Goal: Information Seeking & Learning: Find specific fact

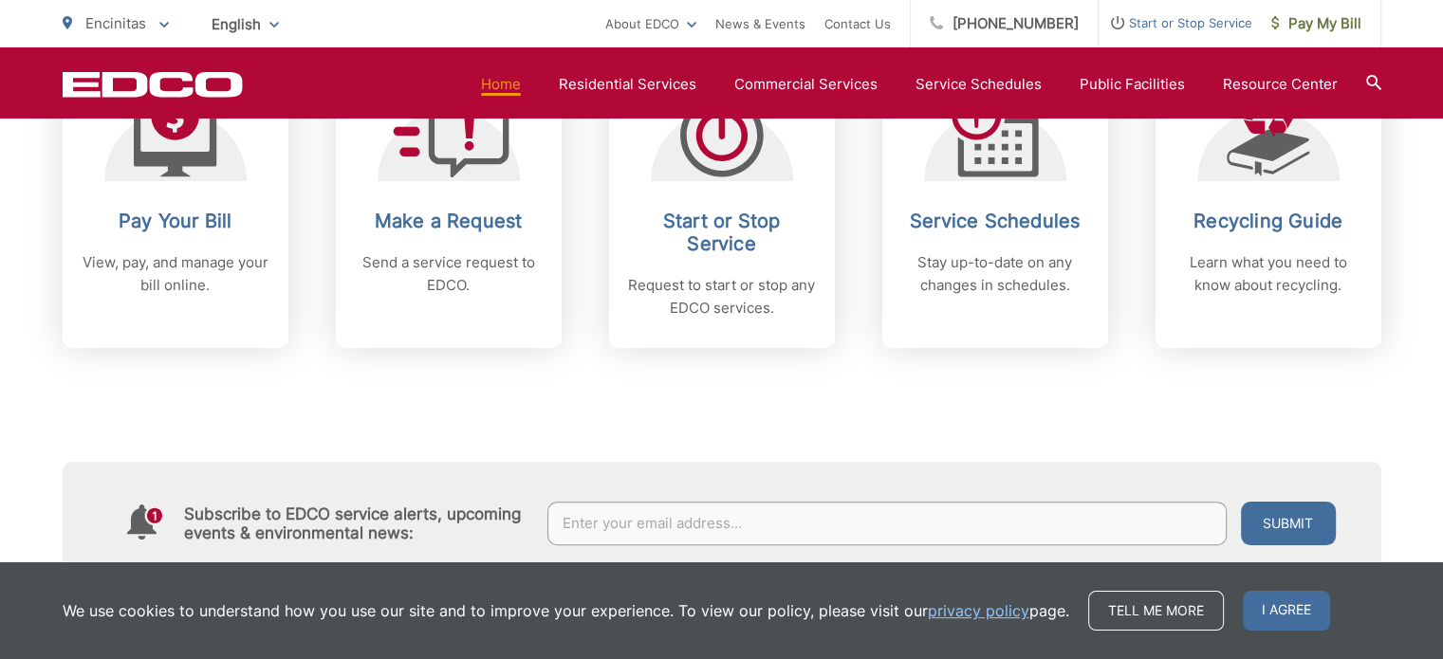
scroll to position [854, 0]
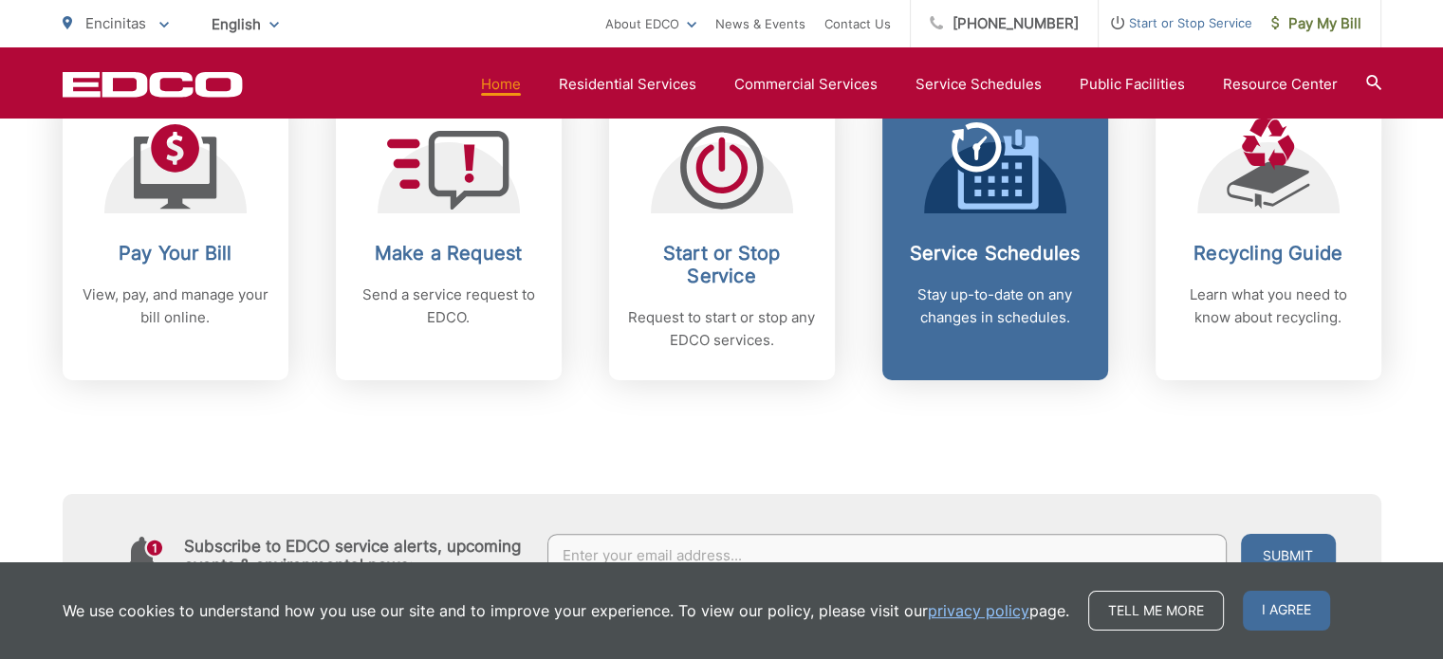
click at [977, 207] on icon at bounding box center [997, 173] width 81 height 73
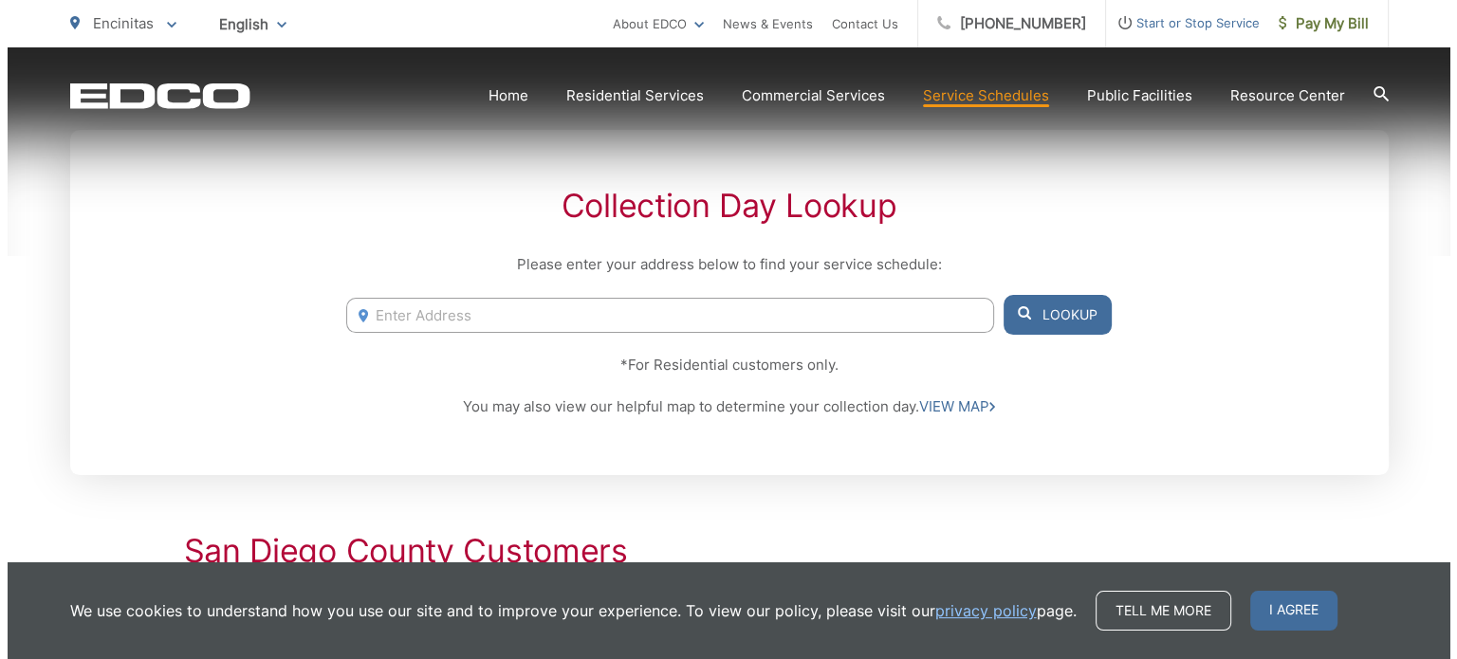
scroll to position [380, 0]
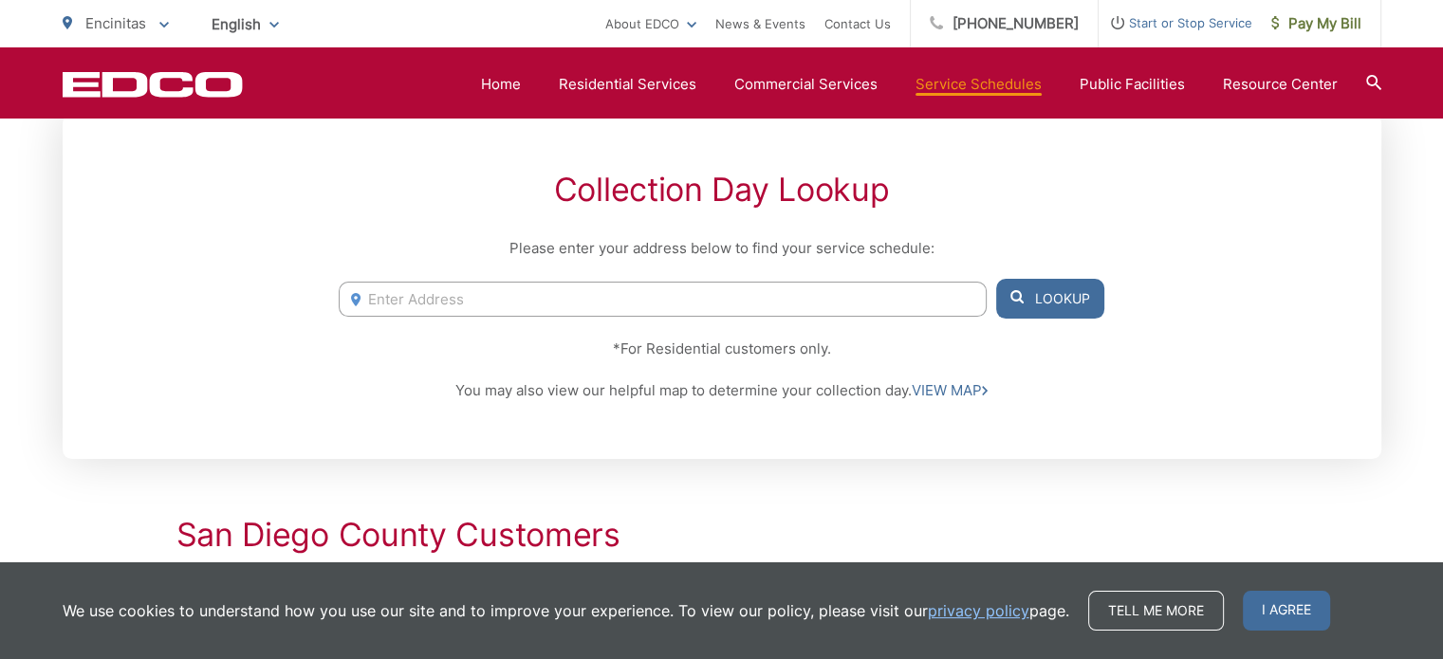
click at [641, 290] on input "Enter Address" at bounding box center [662, 299] width 647 height 35
click at [407, 308] on input "Enter Address" at bounding box center [662, 299] width 647 height 35
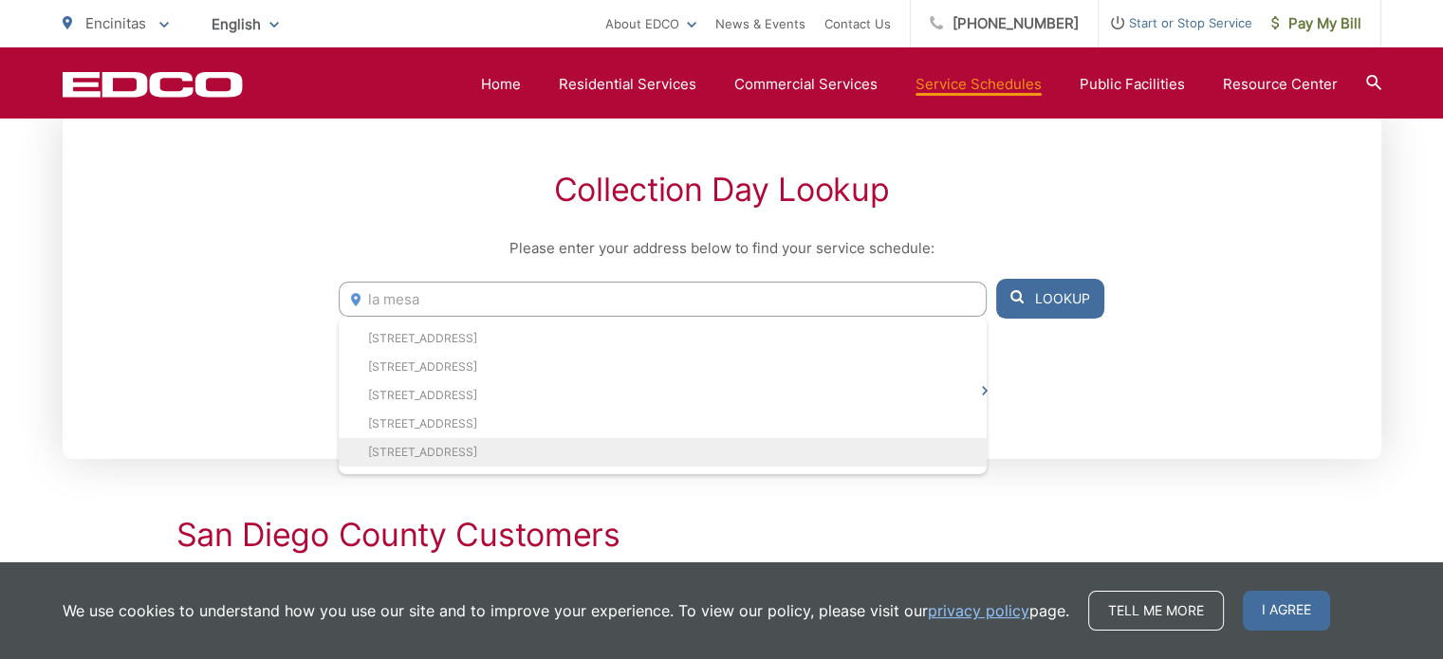
click at [421, 453] on li "[STREET_ADDRESS]" at bounding box center [662, 452] width 647 height 28
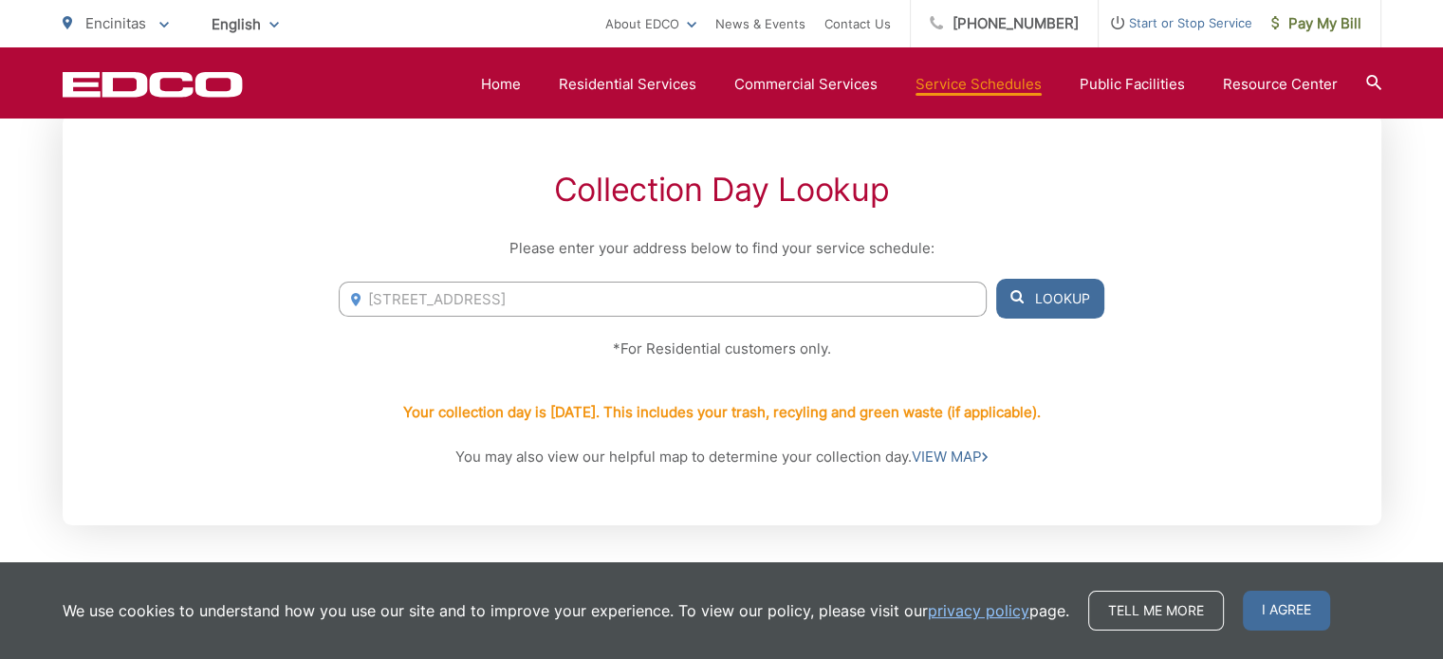
click at [961, 421] on p "Your collection day is [DATE]. This includes your trash, recyling and green was…" at bounding box center [722, 412] width 638 height 23
click at [515, 283] on input "[STREET_ADDRESS]" at bounding box center [662, 299] width 647 height 35
drag, startPoint x: 419, startPoint y: 303, endPoint x: 393, endPoint y: 303, distance: 26.6
click at [418, 303] on input "[STREET_ADDRESS]" at bounding box center [662, 299] width 647 height 35
drag, startPoint x: 393, startPoint y: 299, endPoint x: 355, endPoint y: 298, distance: 38.0
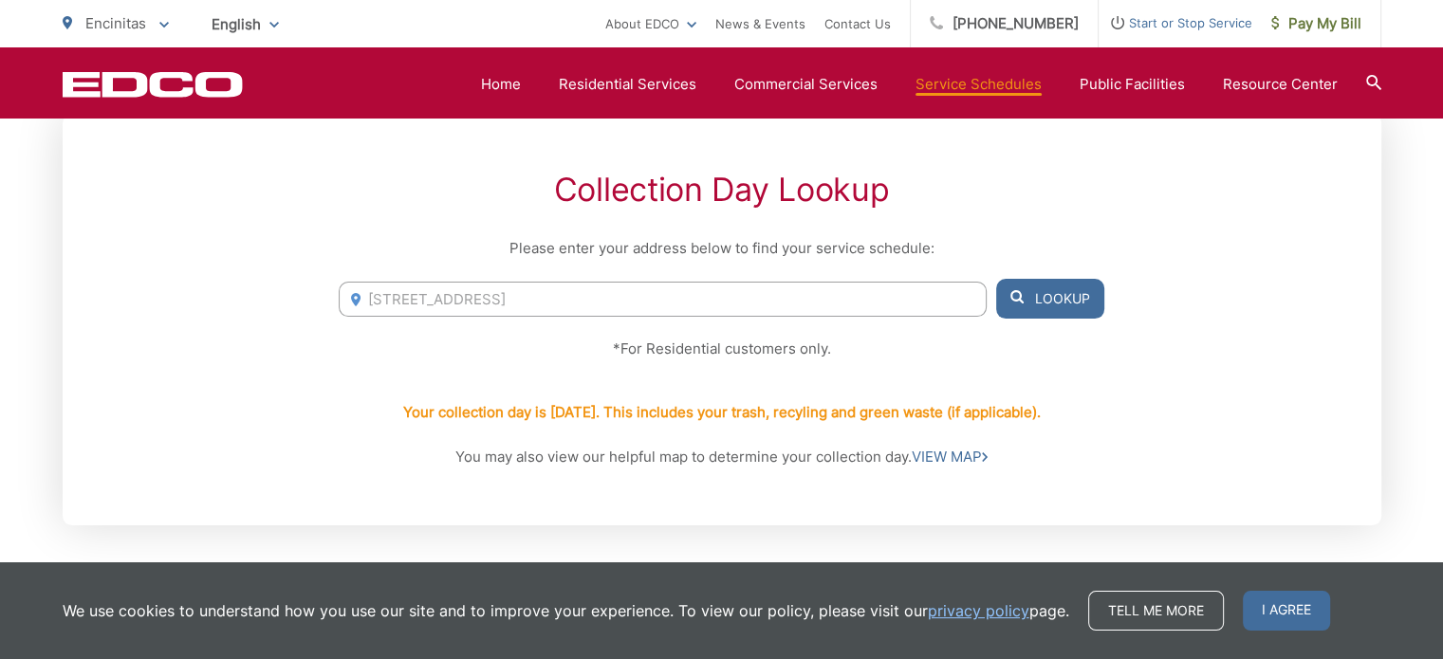
click at [355, 298] on div "[STREET_ADDRESS] Lookup" at bounding box center [721, 299] width 765 height 40
drag, startPoint x: 391, startPoint y: 297, endPoint x: 366, endPoint y: 292, distance: 25.1
click at [357, 298] on div "[STREET_ADDRESS] Lookup" at bounding box center [721, 299] width 765 height 40
type input "[STREET_ADDRESS]"
click at [1059, 308] on button "Lookup" at bounding box center [1050, 299] width 108 height 40
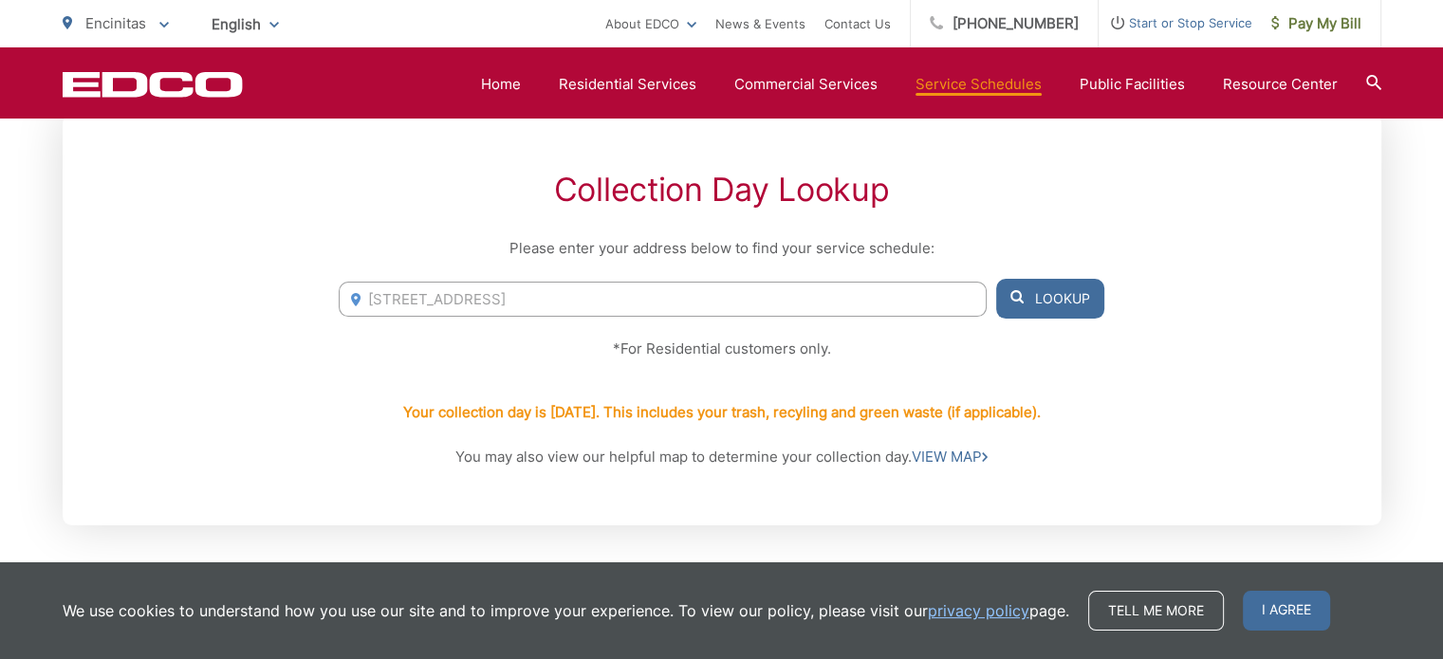
click at [602, 286] on input "[STREET_ADDRESS]" at bounding box center [662, 299] width 647 height 35
click at [665, 291] on input "[STREET_ADDRESS]" at bounding box center [662, 299] width 647 height 35
click at [395, 295] on input "[STREET_ADDRESS]" at bounding box center [662, 299] width 647 height 35
click at [1173, 379] on div "Collection Day Lookup Please enter your address below to find your service sche…" at bounding box center [722, 320] width 1319 height 412
click at [962, 458] on link "VIEW MAP" at bounding box center [950, 457] width 76 height 23
